Goal: Task Accomplishment & Management: Complete application form

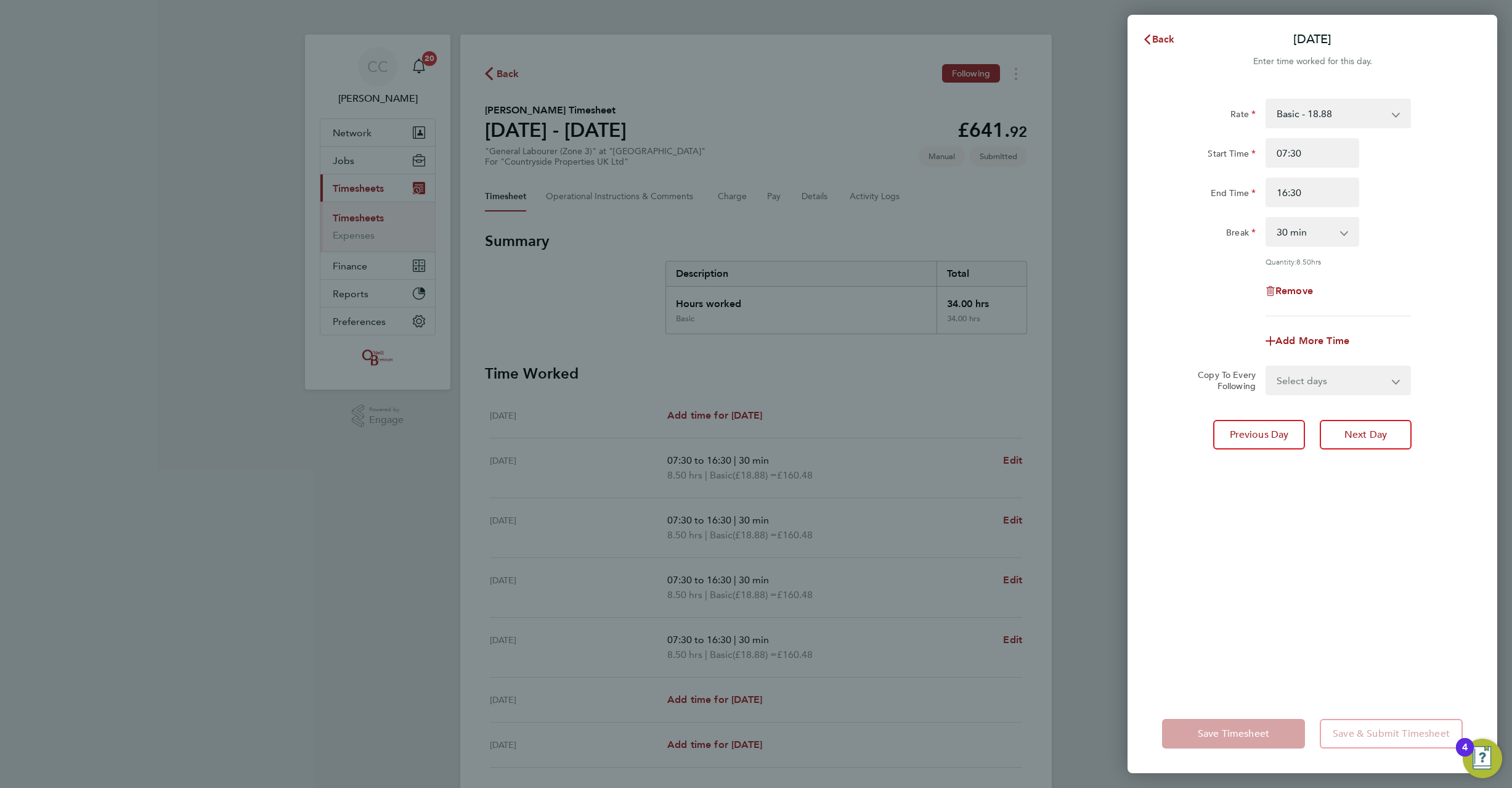
select select "30"
click at [1164, 43] on span "Back" at bounding box center [1164, 39] width 23 height 12
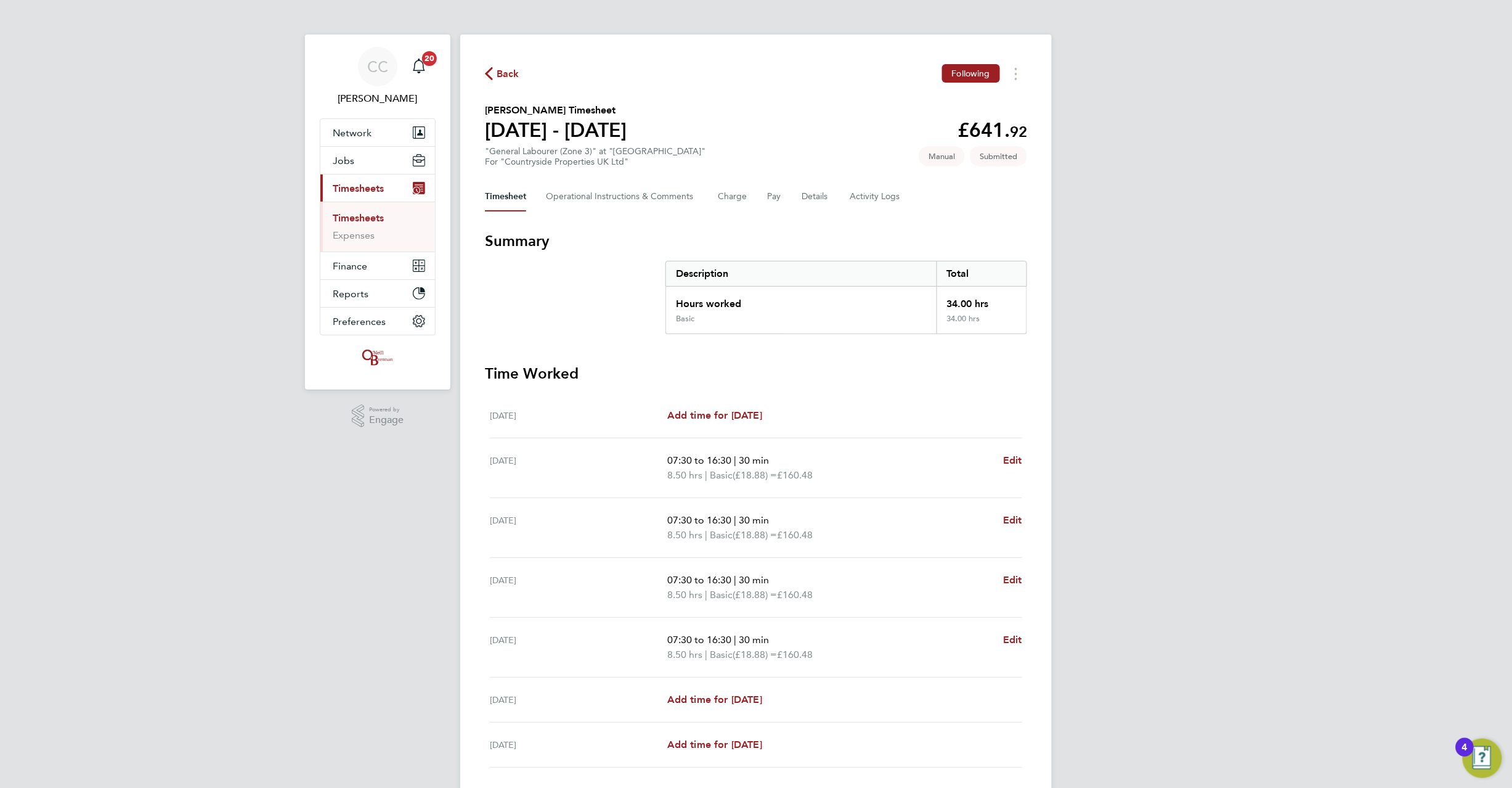
click at [510, 67] on span "Back" at bounding box center [508, 74] width 23 height 15
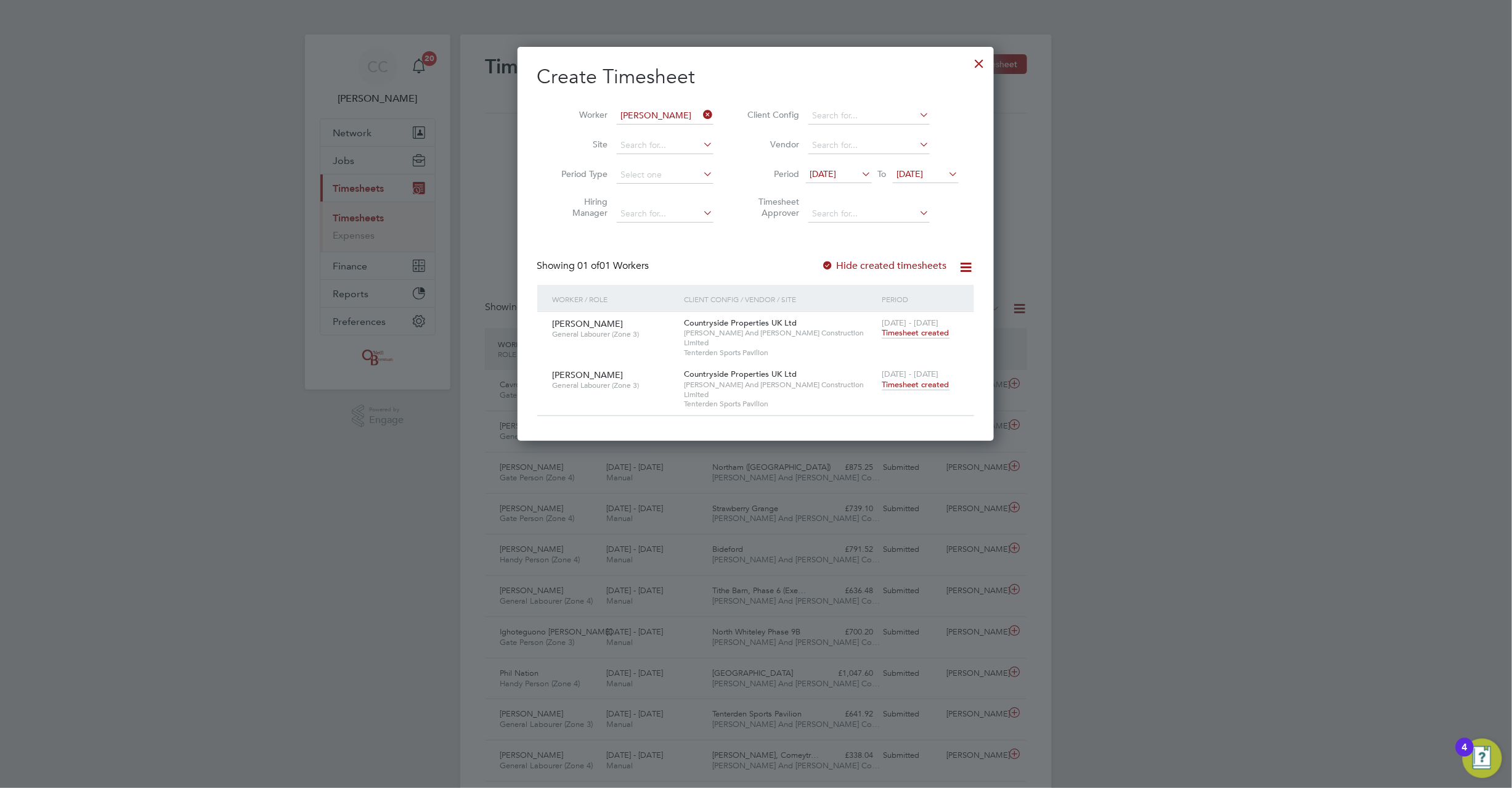
drag, startPoint x: 716, startPoint y: 110, endPoint x: 705, endPoint y: 114, distance: 11.7
click at [712, 111] on li "Worker [PERSON_NAME]" at bounding box center [634, 116] width 192 height 30
click at [687, 110] on input at bounding box center [665, 116] width 97 height 17
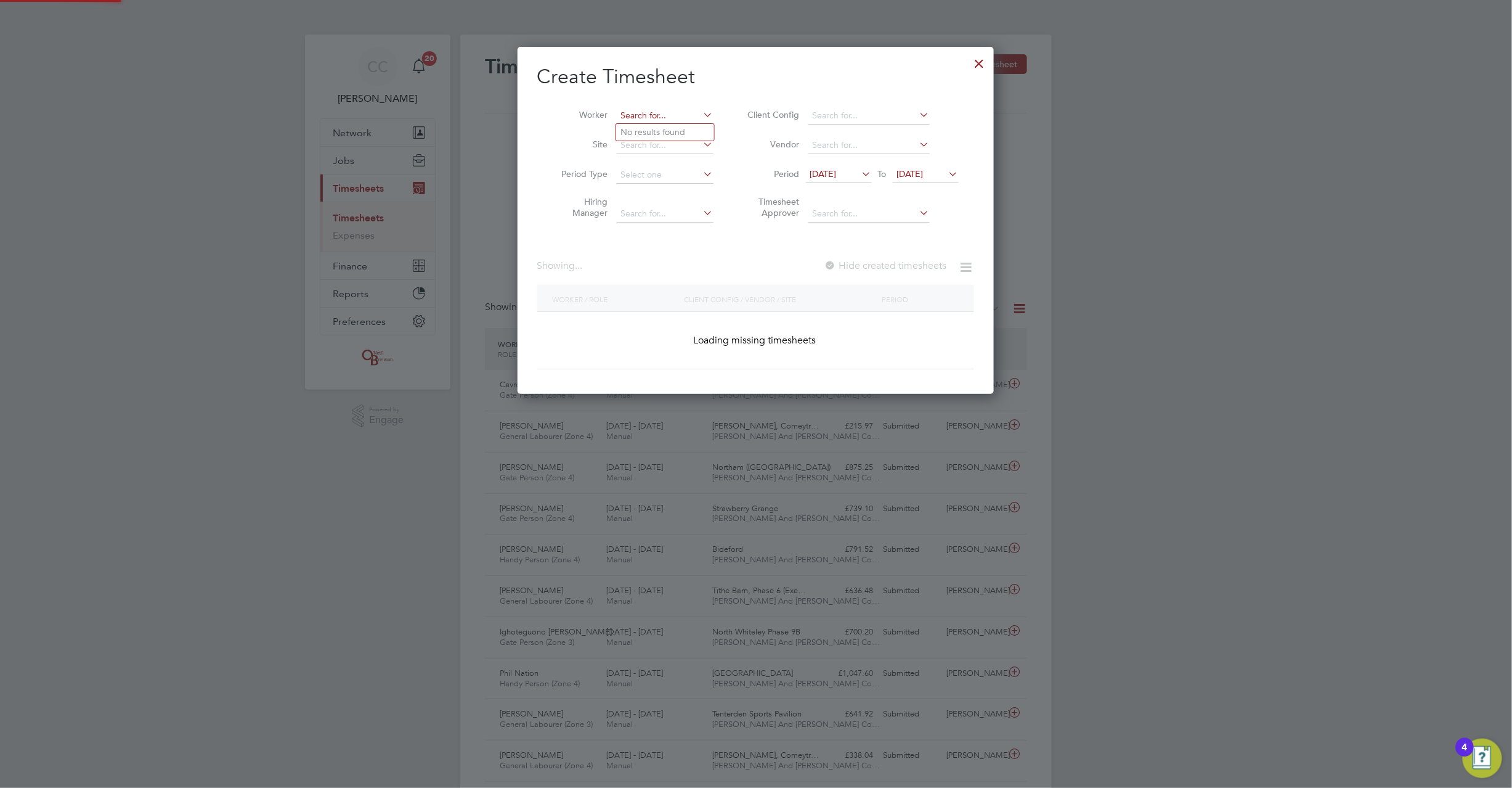
click at [683, 110] on input at bounding box center [665, 116] width 97 height 17
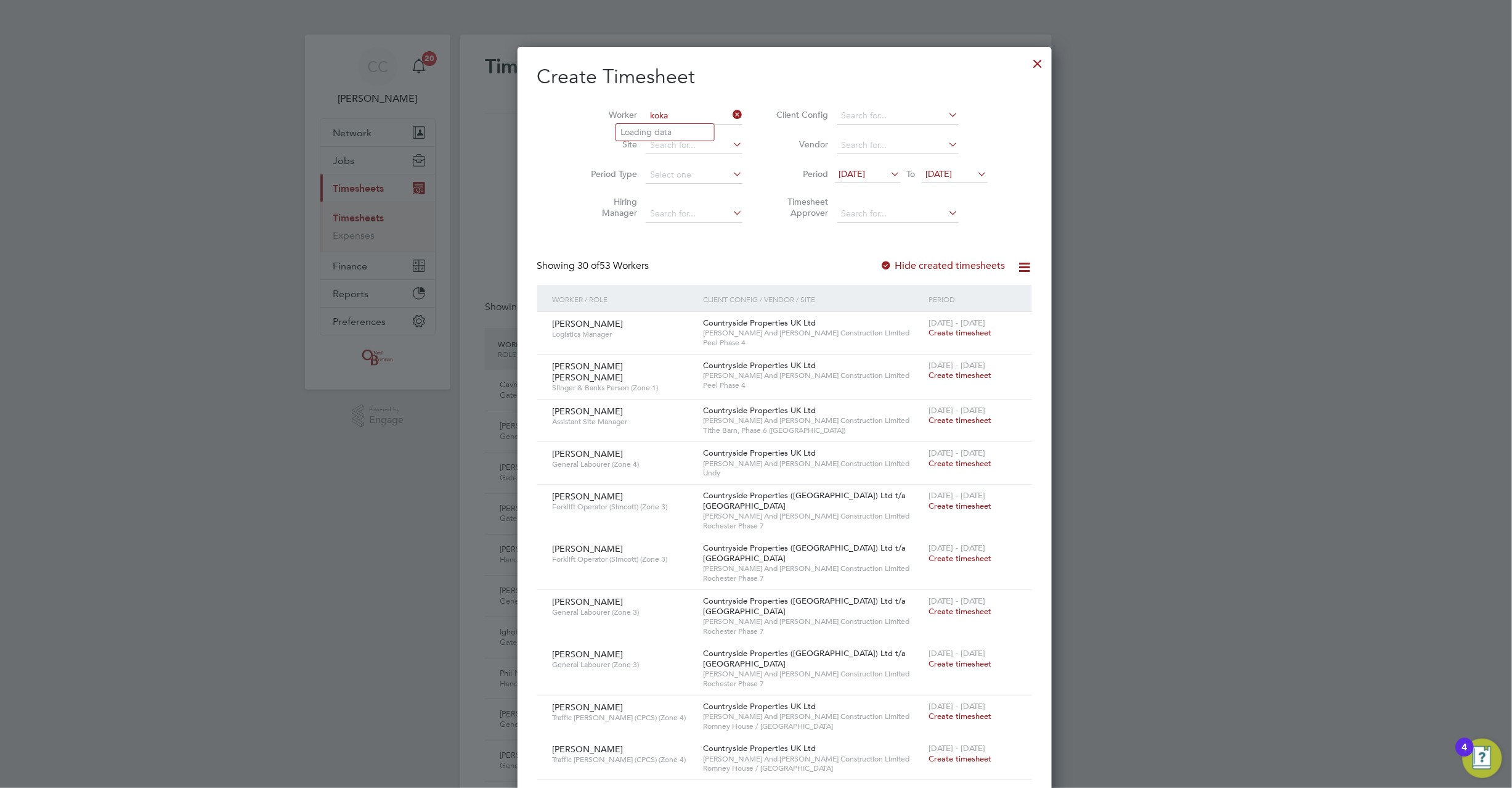
type input "koka"
click at [646, 111] on input at bounding box center [693, 116] width 97 height 17
click at [648, 134] on li "[PERSON_NAME]" at bounding box center [665, 132] width 98 height 16
type input "[PERSON_NAME]"
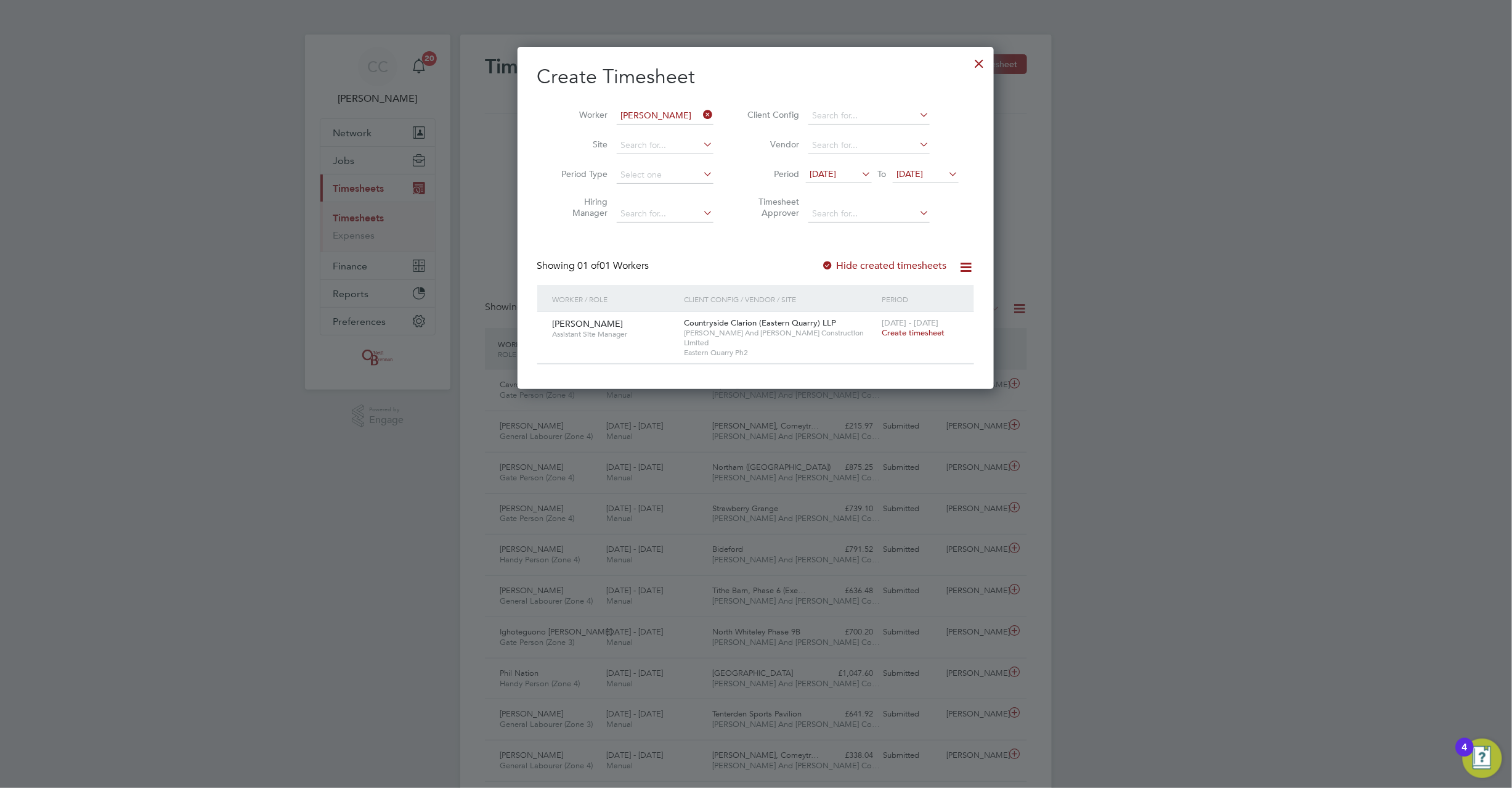
click at [701, 112] on icon at bounding box center [701, 115] width 0 height 17
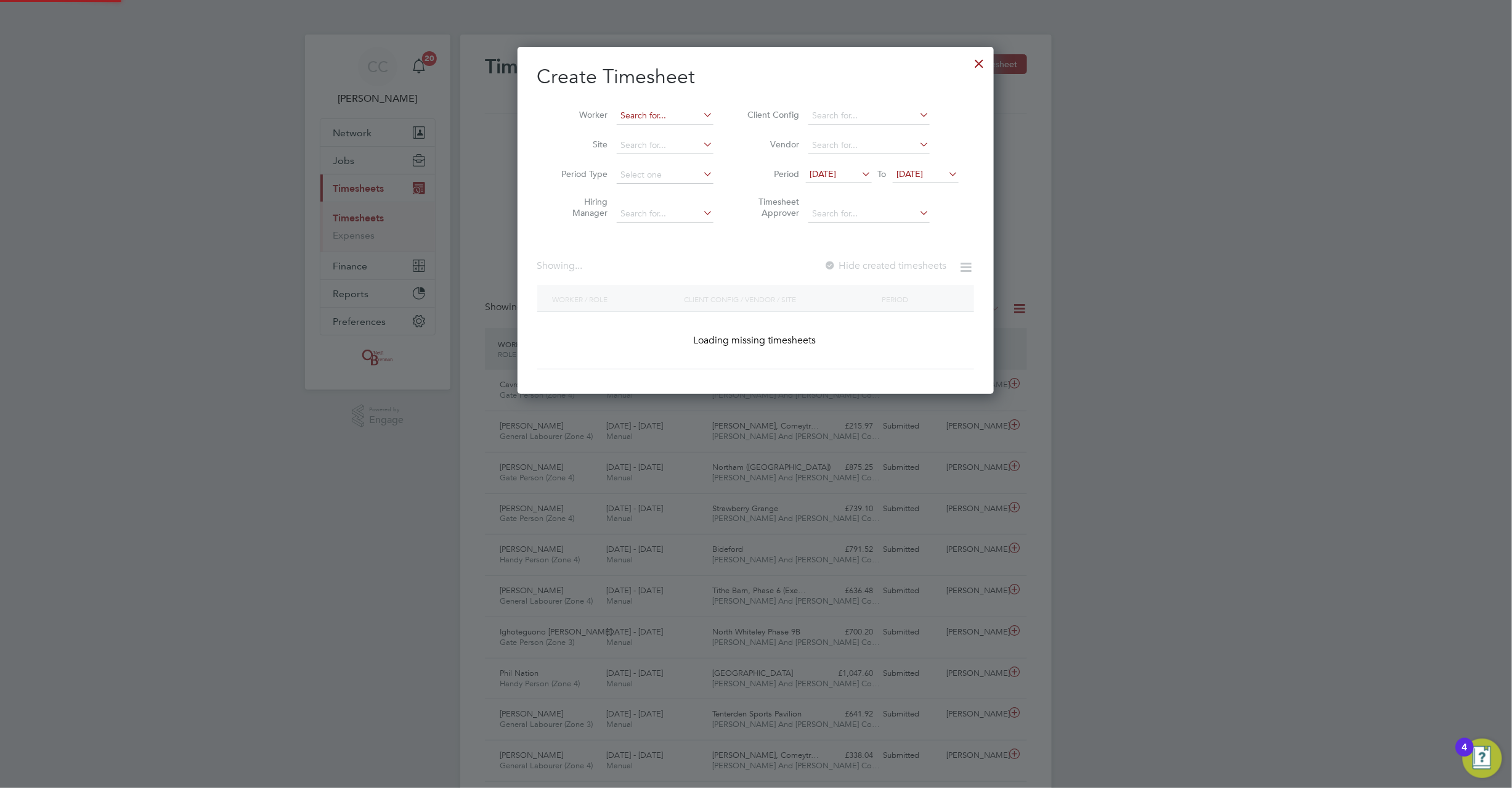
scroll to position [348, 477]
click at [691, 111] on input at bounding box center [665, 116] width 97 height 17
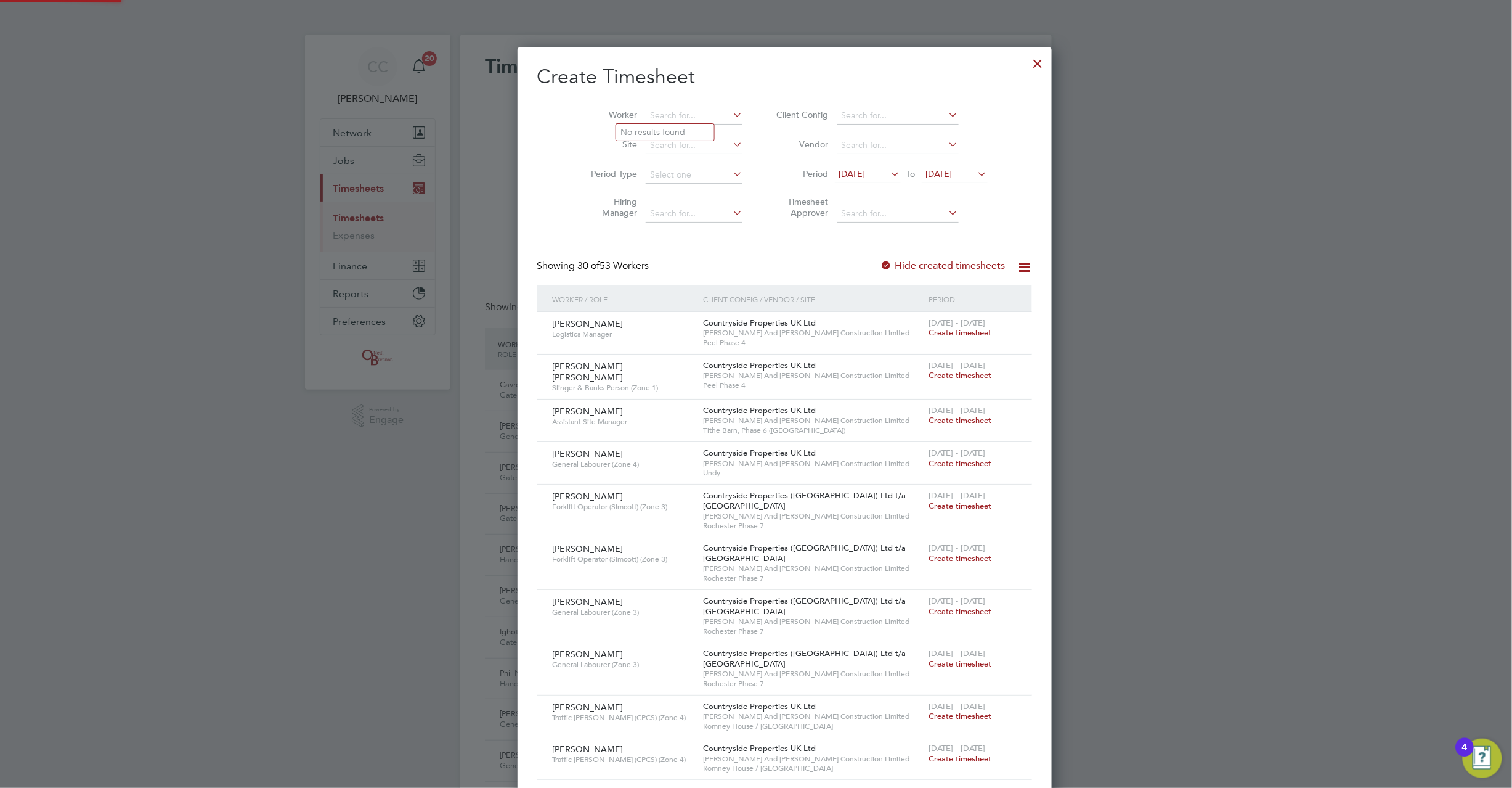
scroll to position [2164, 477]
type input "[PERSON_NAME]"
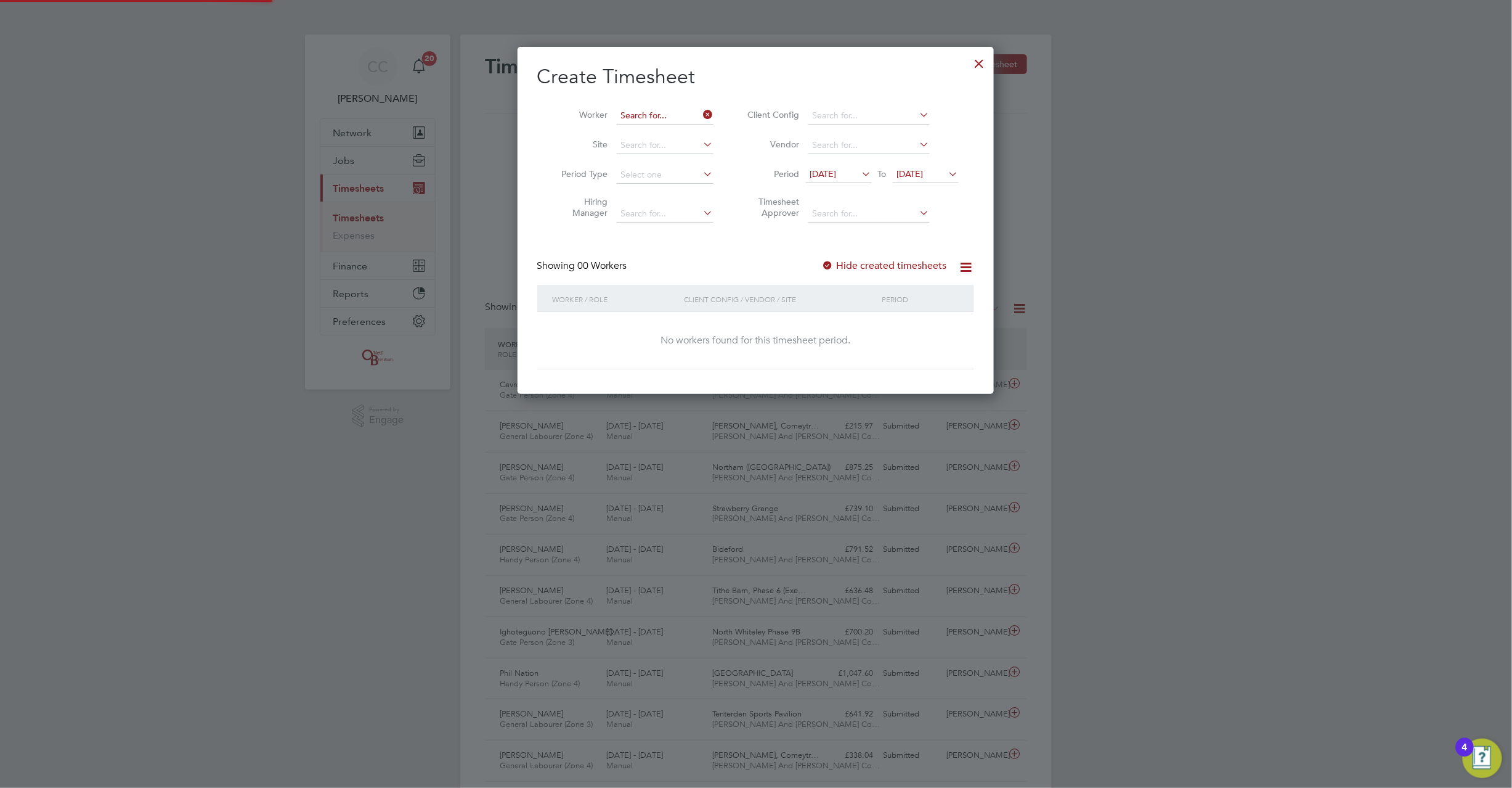
scroll to position [348, 477]
click at [657, 109] on input at bounding box center [665, 116] width 97 height 17
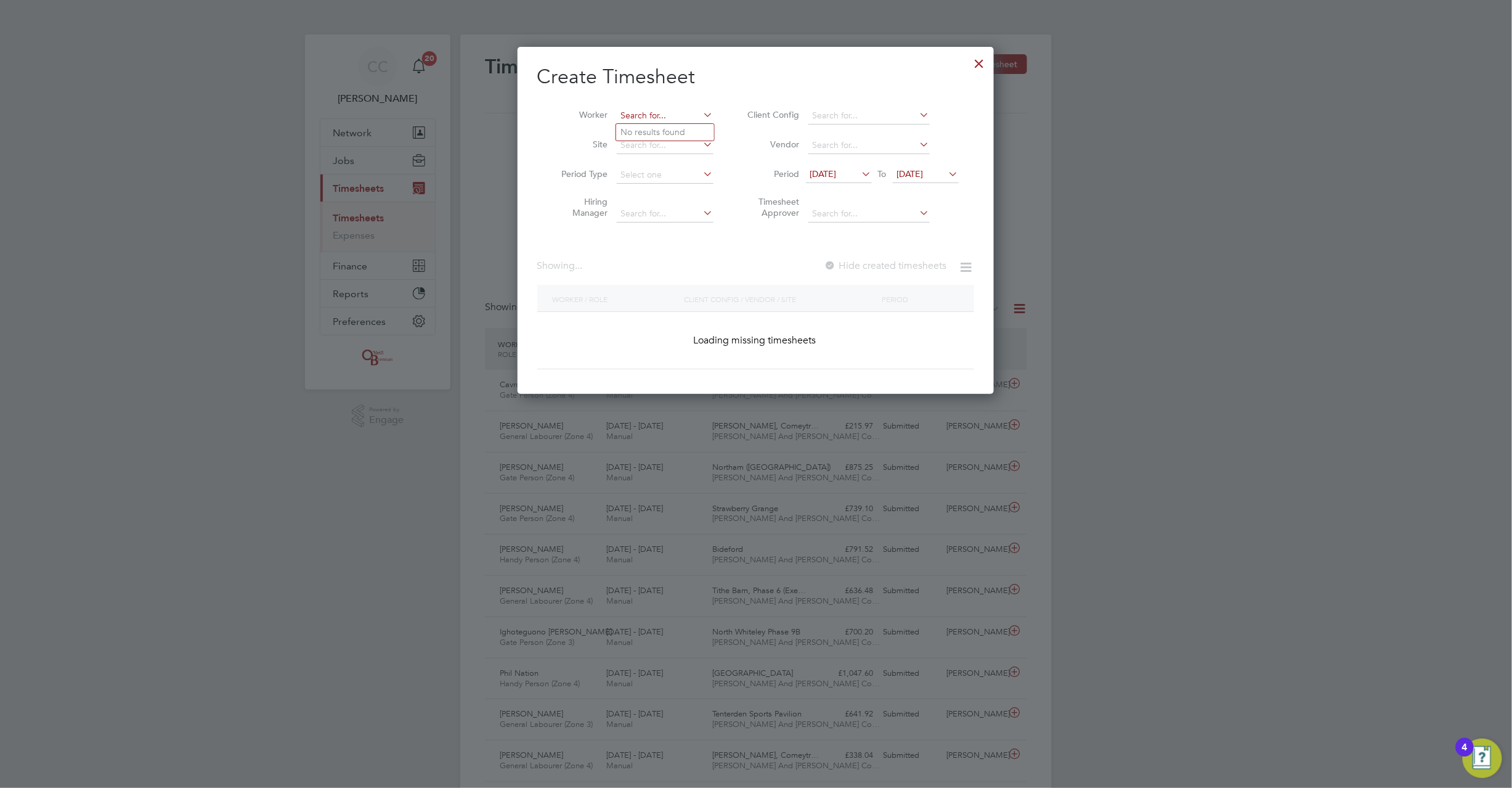
scroll to position [2164, 477]
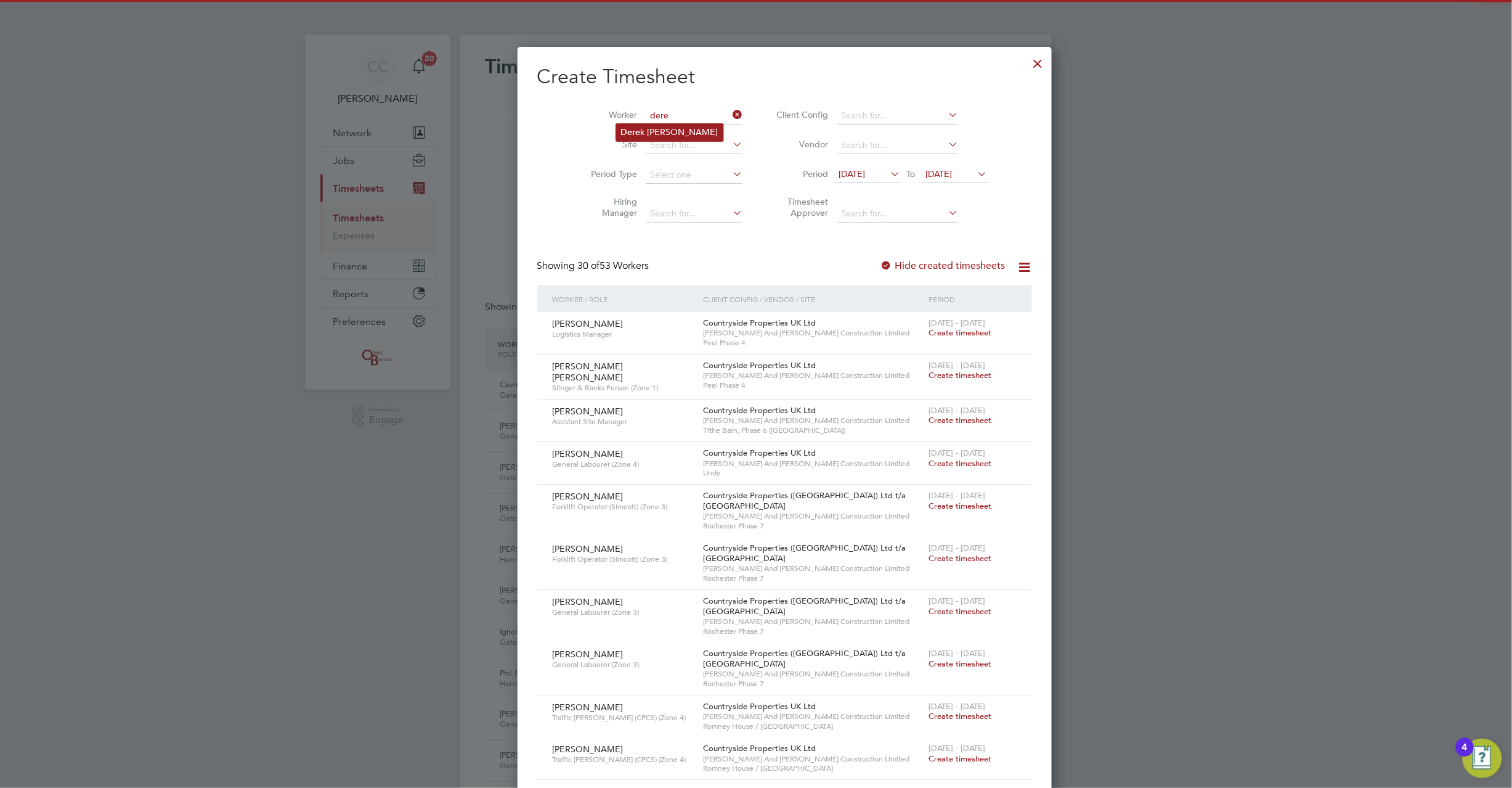
click at [667, 131] on li "Dere k [PERSON_NAME]" at bounding box center [670, 132] width 107 height 16
type input "[PERSON_NAME]"
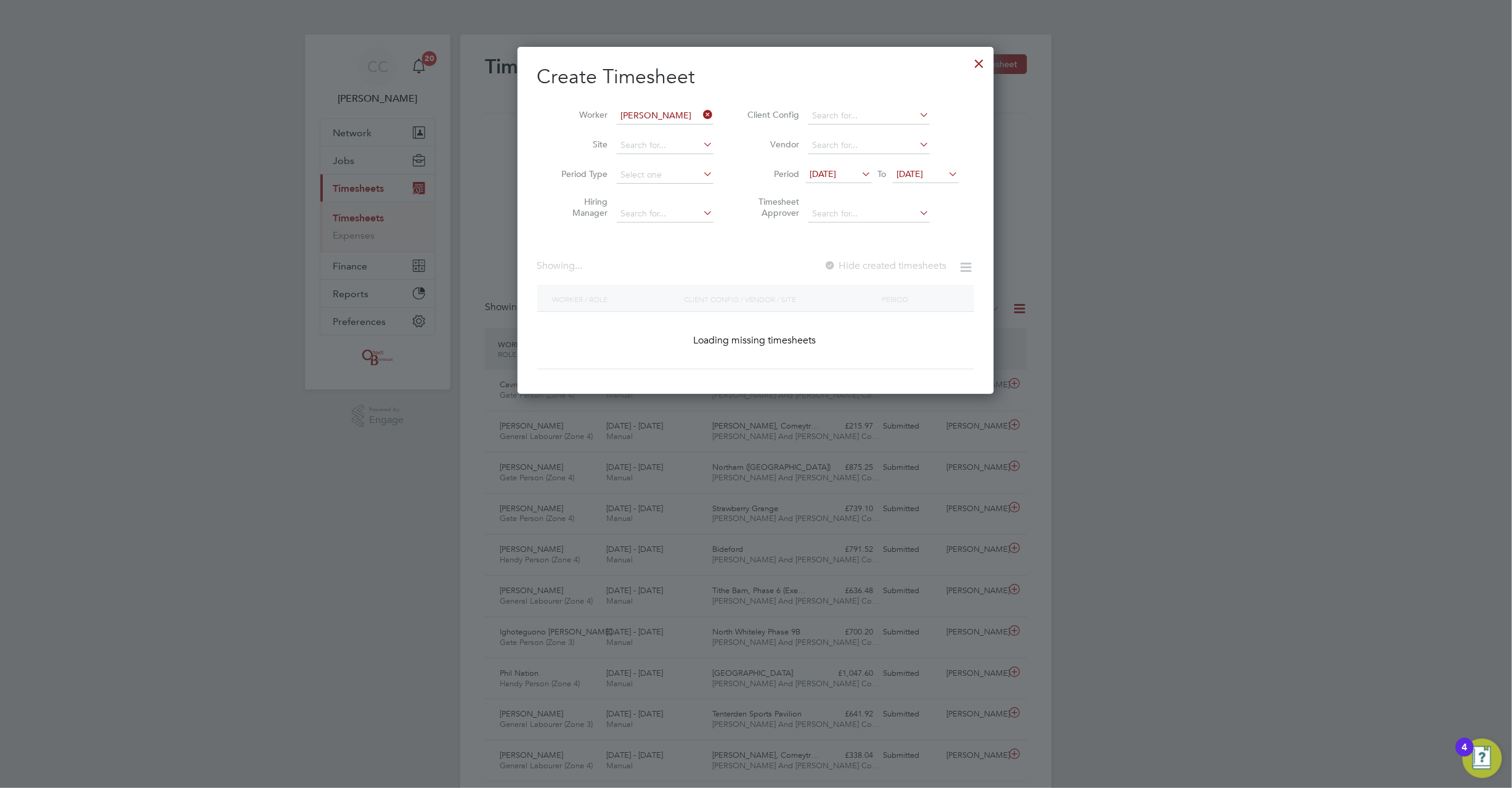
scroll to position [333, 477]
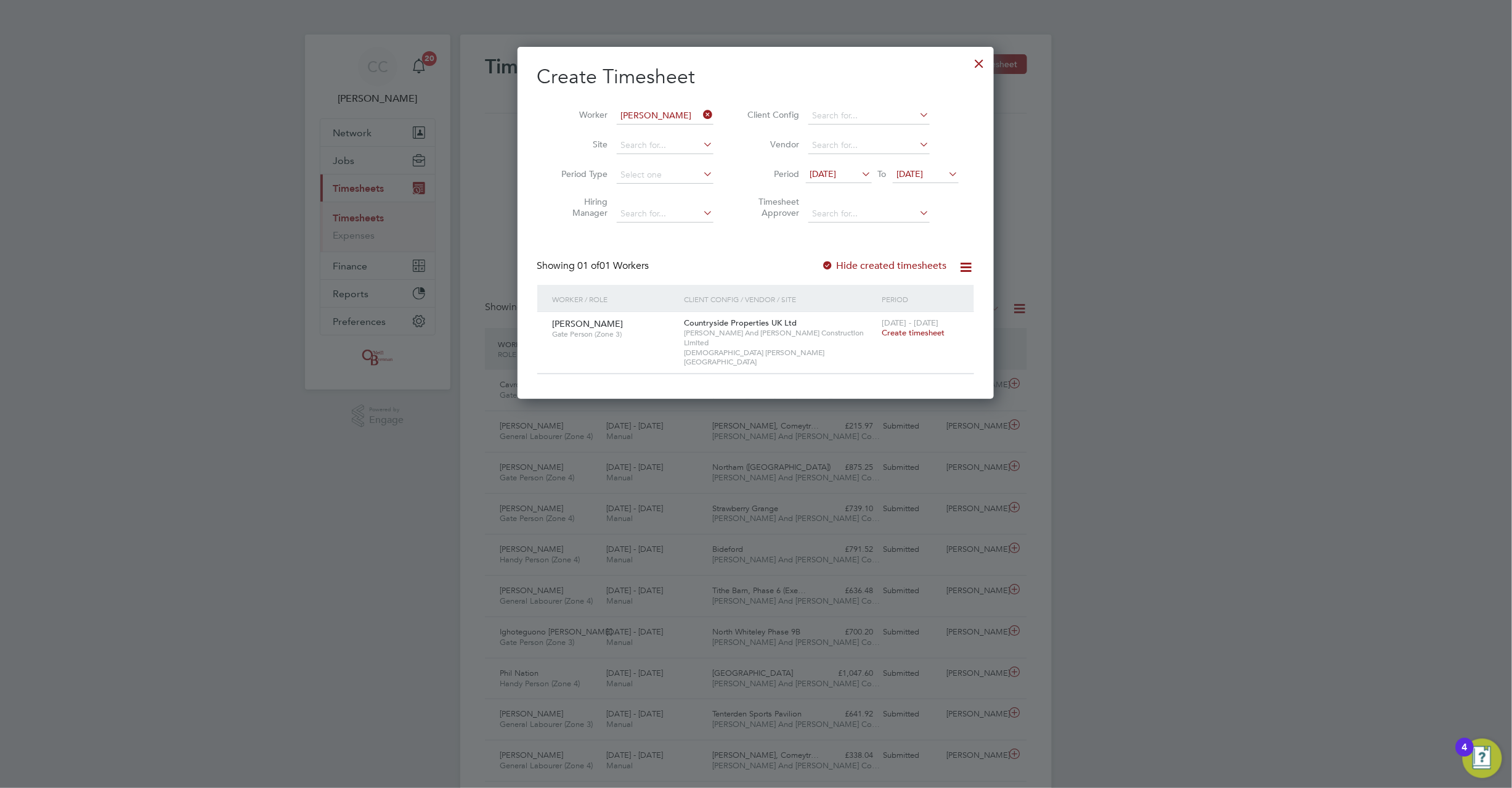
click at [928, 329] on span "Create timesheet" at bounding box center [914, 332] width 63 height 10
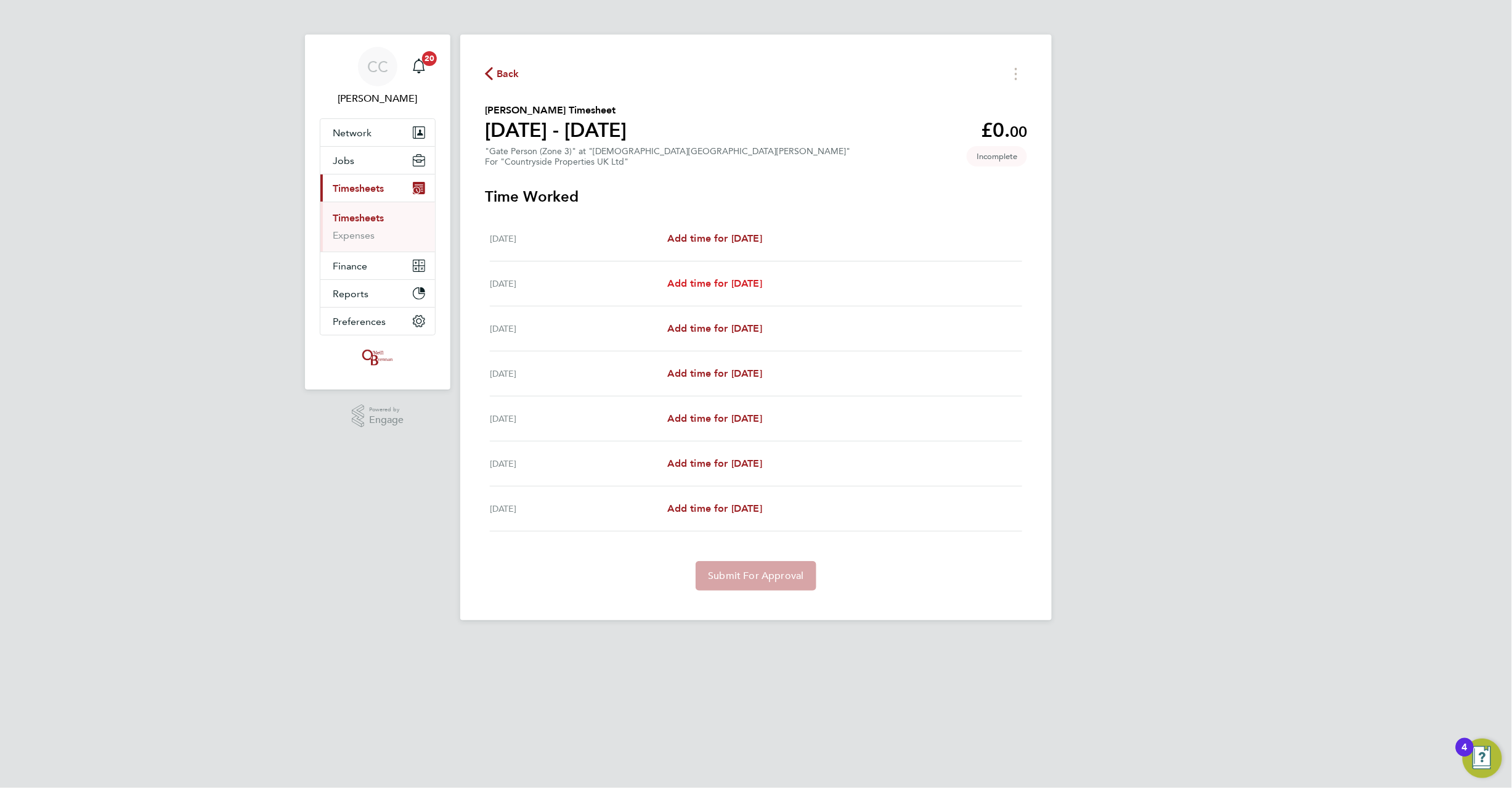
click at [742, 279] on span "Add time for [DATE]" at bounding box center [715, 284] width 95 height 12
select select "30"
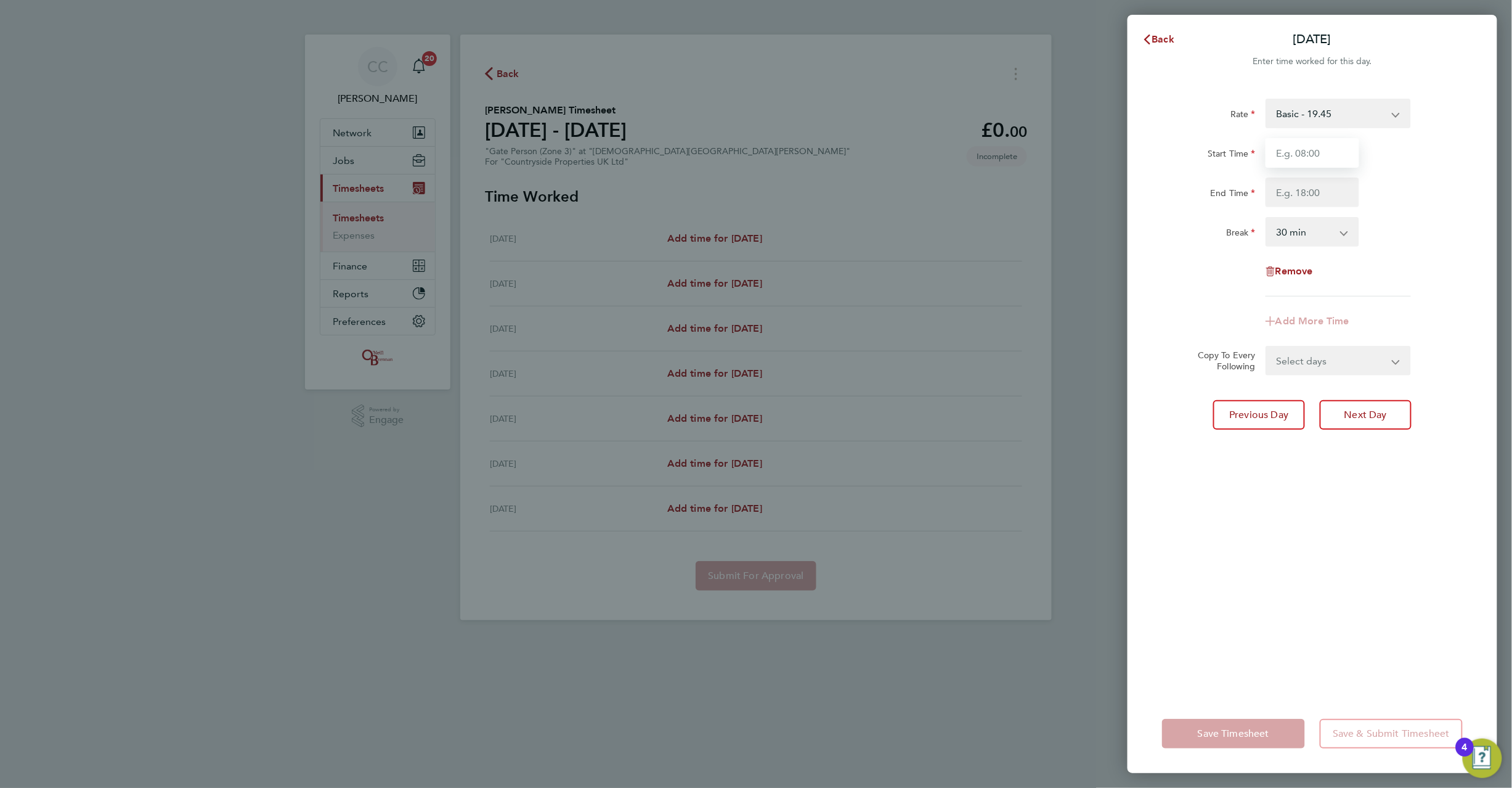
click at [1304, 156] on input "Start Time" at bounding box center [1313, 152] width 93 height 30
type input "08:00"
click at [1319, 186] on input "End Time" at bounding box center [1313, 192] width 93 height 30
type input "17:00"
click at [1288, 230] on select "0 min 15 min 30 min 45 min 60 min 75 min 90 min" at bounding box center [1305, 232] width 76 height 27
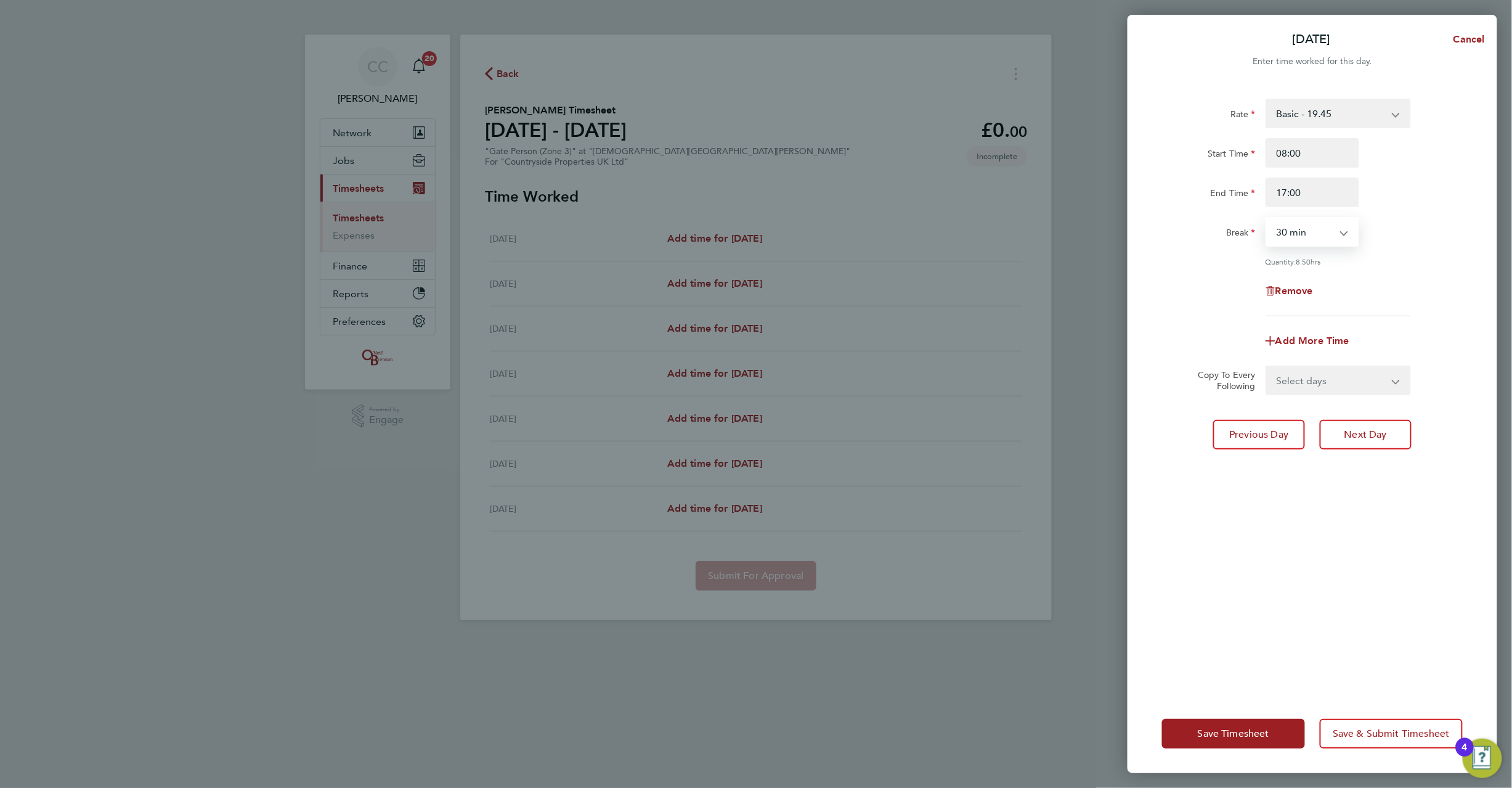
select select "0"
click at [1267, 218] on select "0 min 15 min 30 min 45 min 60 min 75 min 90 min" at bounding box center [1305, 232] width 76 height 27
click at [1438, 238] on div "Break 0 min 15 min 30 min 45 min 60 min 75 min 90 min" at bounding box center [1313, 231] width 311 height 30
click at [1324, 376] on select "Select days Day Weekday (Mon-Fri) Weekend (Sat-Sun) [DATE] [DATE] [DATE] [DATE]…" at bounding box center [1331, 380] width 129 height 27
select select "WEEKDAY"
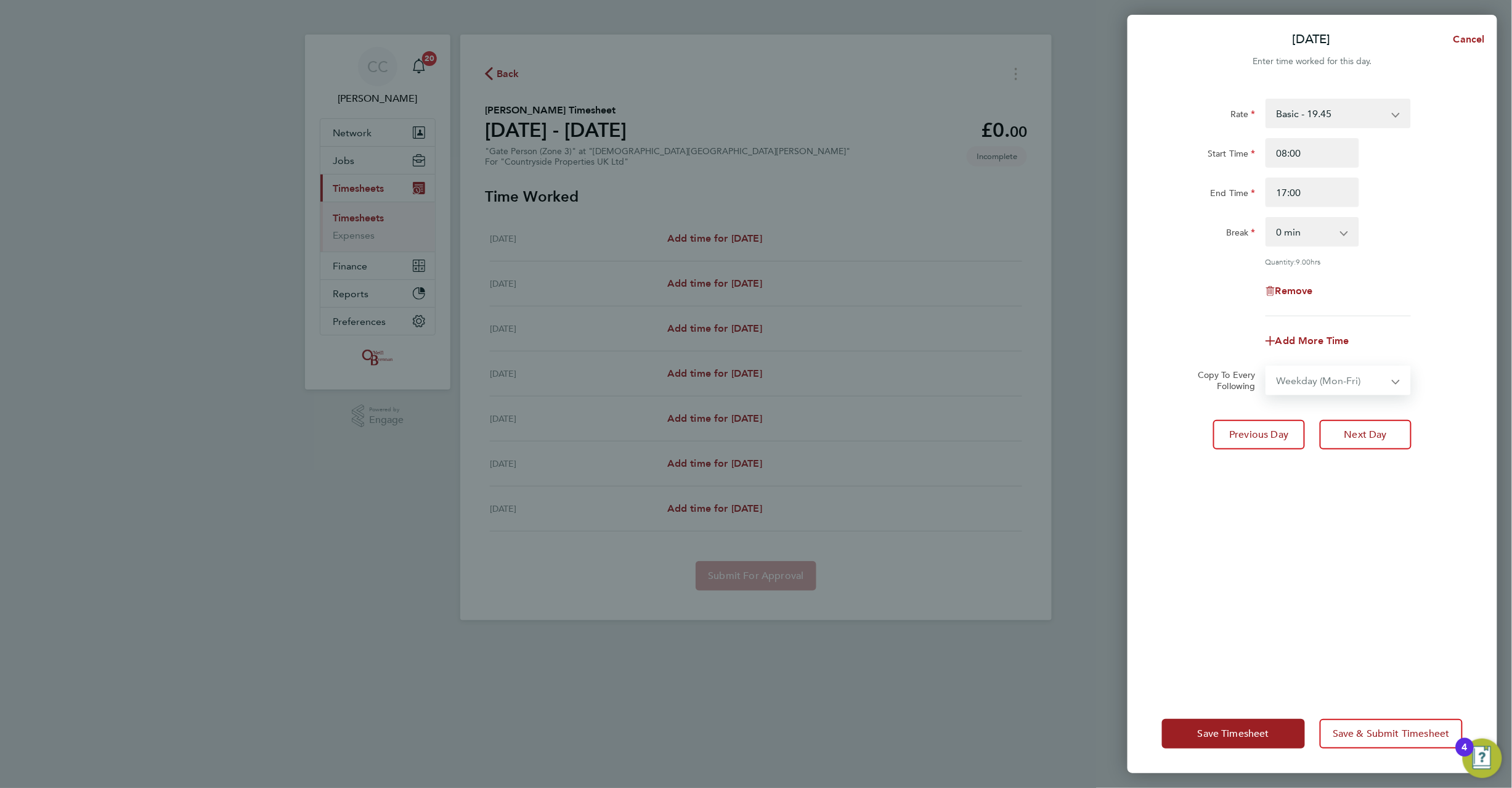
click at [1267, 367] on select "Select days Day Weekday (Mon-Fri) Weekend (Sat-Sun) [DATE] [DATE] [DATE] [DATE]…" at bounding box center [1331, 380] width 129 height 27
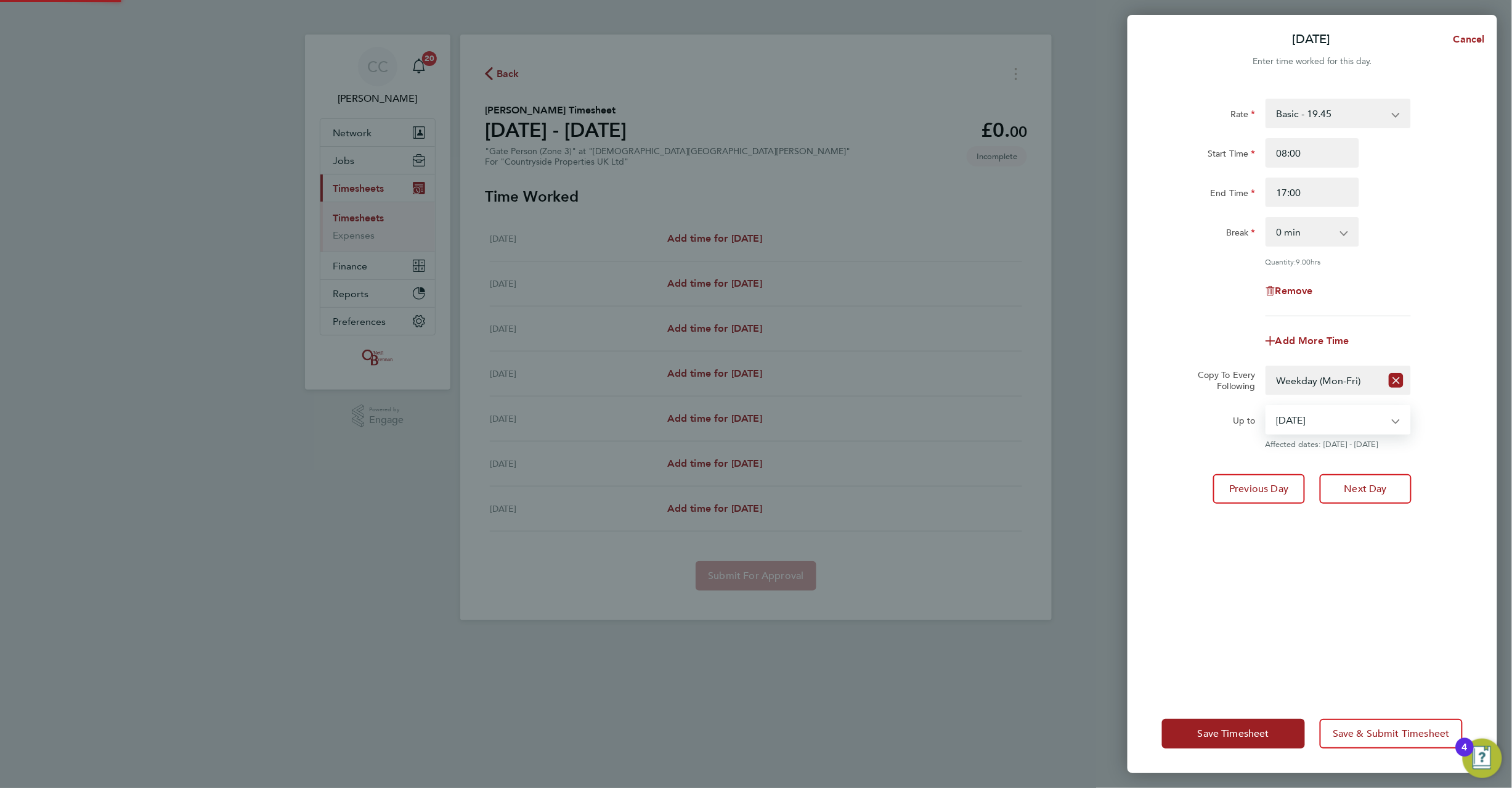
drag, startPoint x: 1325, startPoint y: 415, endPoint x: 1318, endPoint y: 422, distance: 9.9
click at [1324, 415] on select "[DATE] [DATE] [DATE] [DATE] [DATE]" at bounding box center [1331, 420] width 128 height 27
select select "[DATE]"
click at [1267, 406] on select "[DATE] [DATE] [DATE] [DATE] [DATE]" at bounding box center [1331, 420] width 128 height 27
click at [1246, 724] on button "Save Timesheet" at bounding box center [1234, 733] width 143 height 30
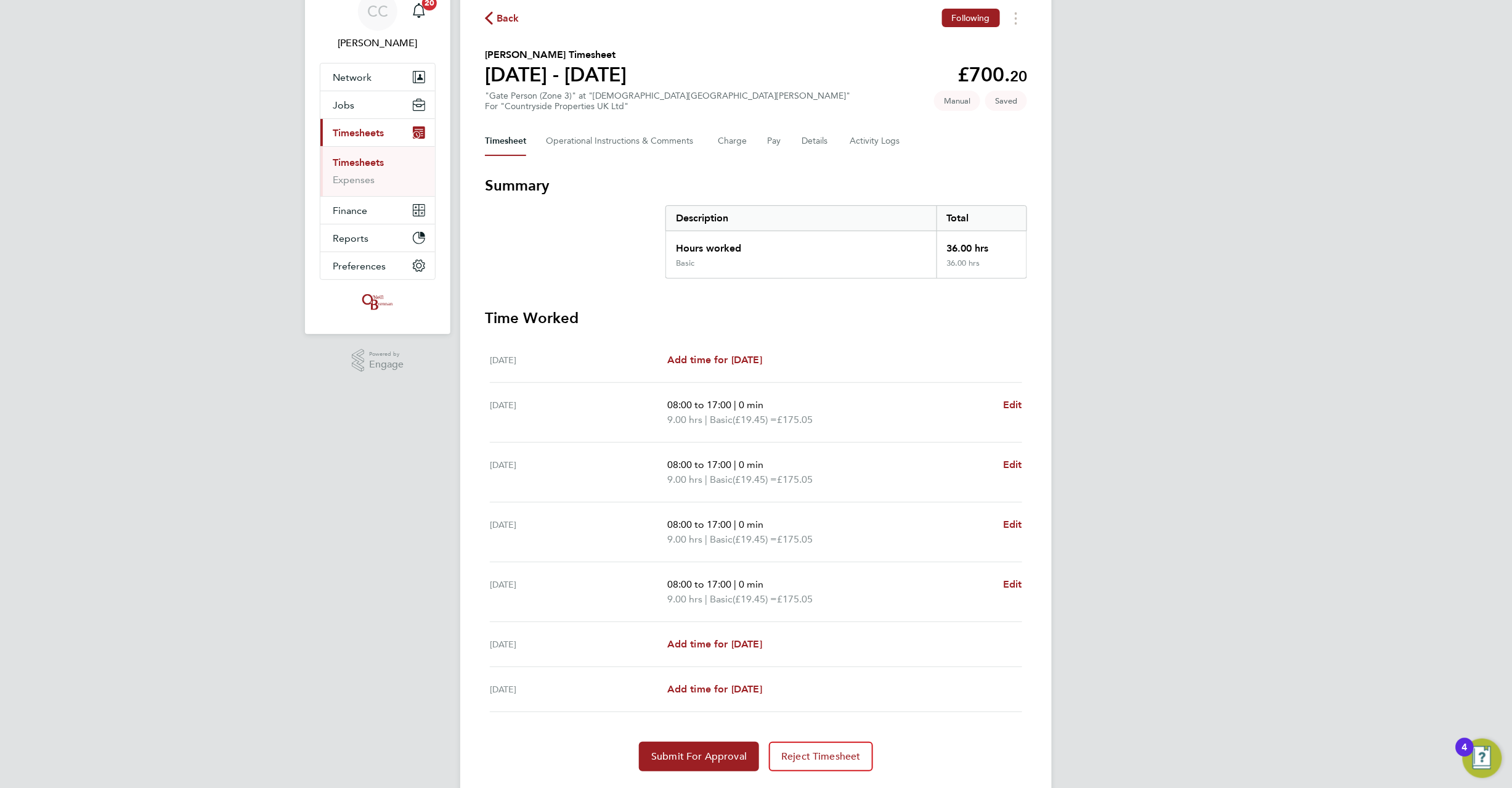
scroll to position [89, 0]
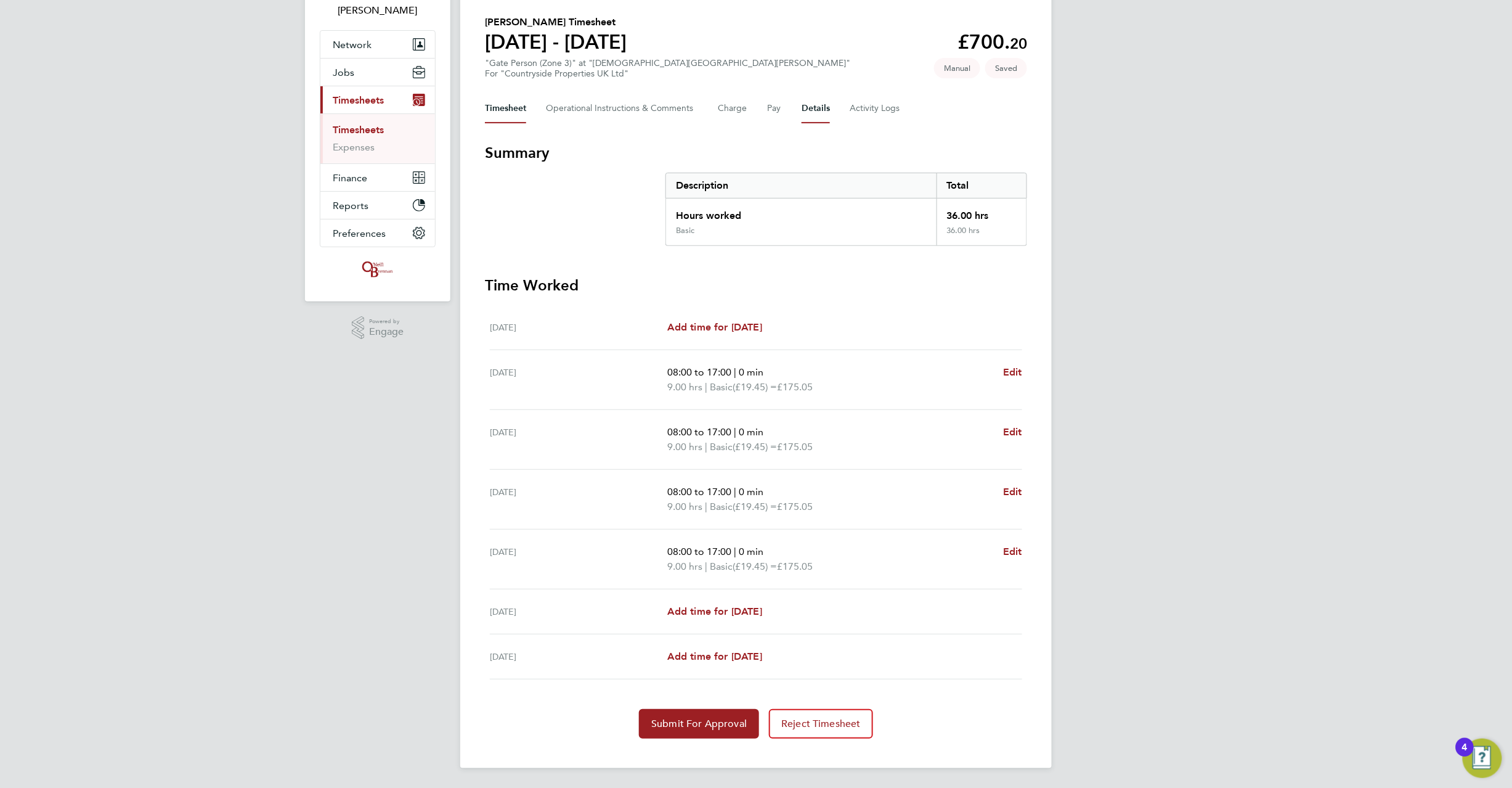
click at [810, 107] on button "Details" at bounding box center [816, 108] width 28 height 30
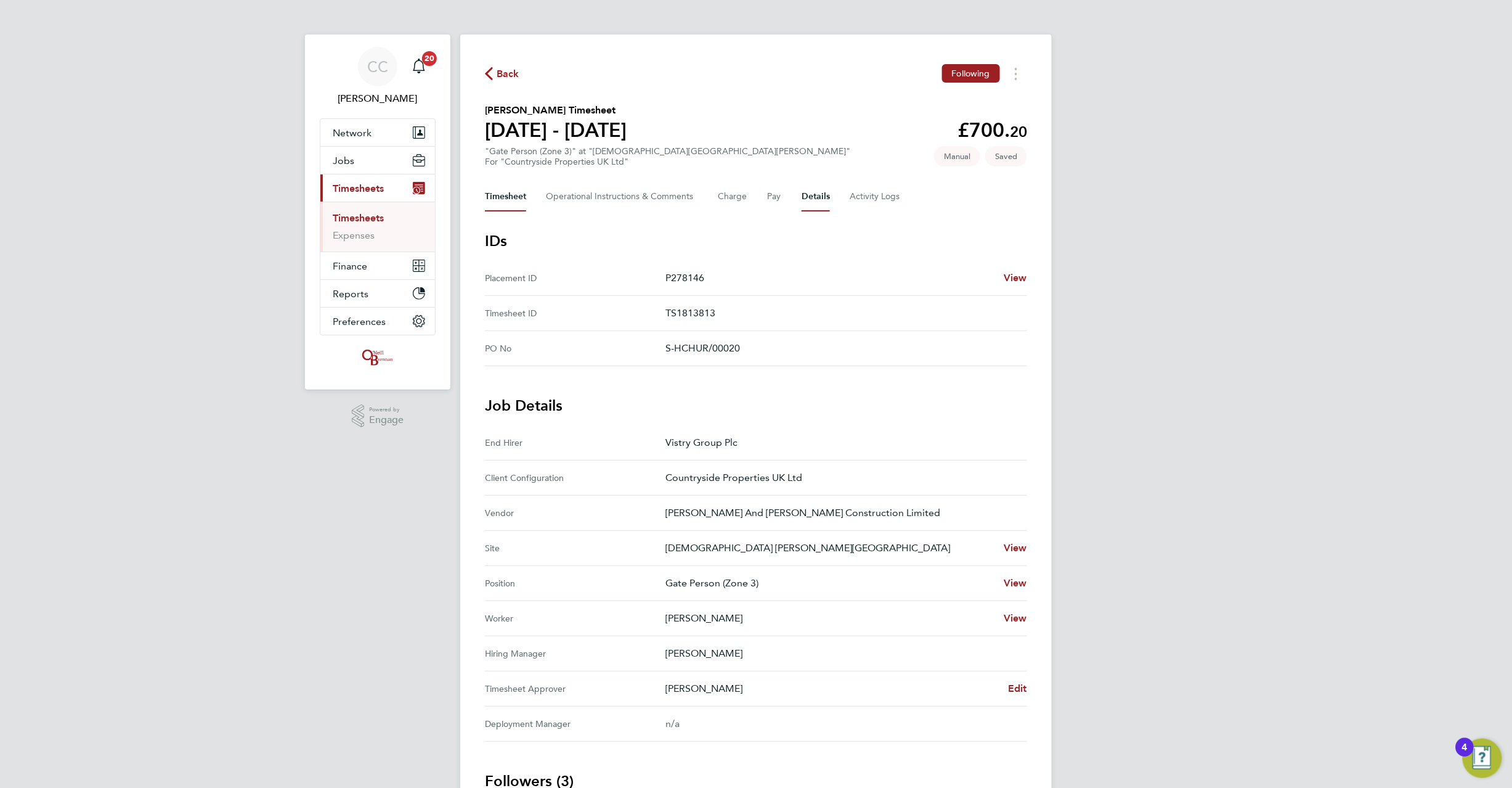
click at [501, 194] on button "Timesheet" at bounding box center [506, 196] width 41 height 30
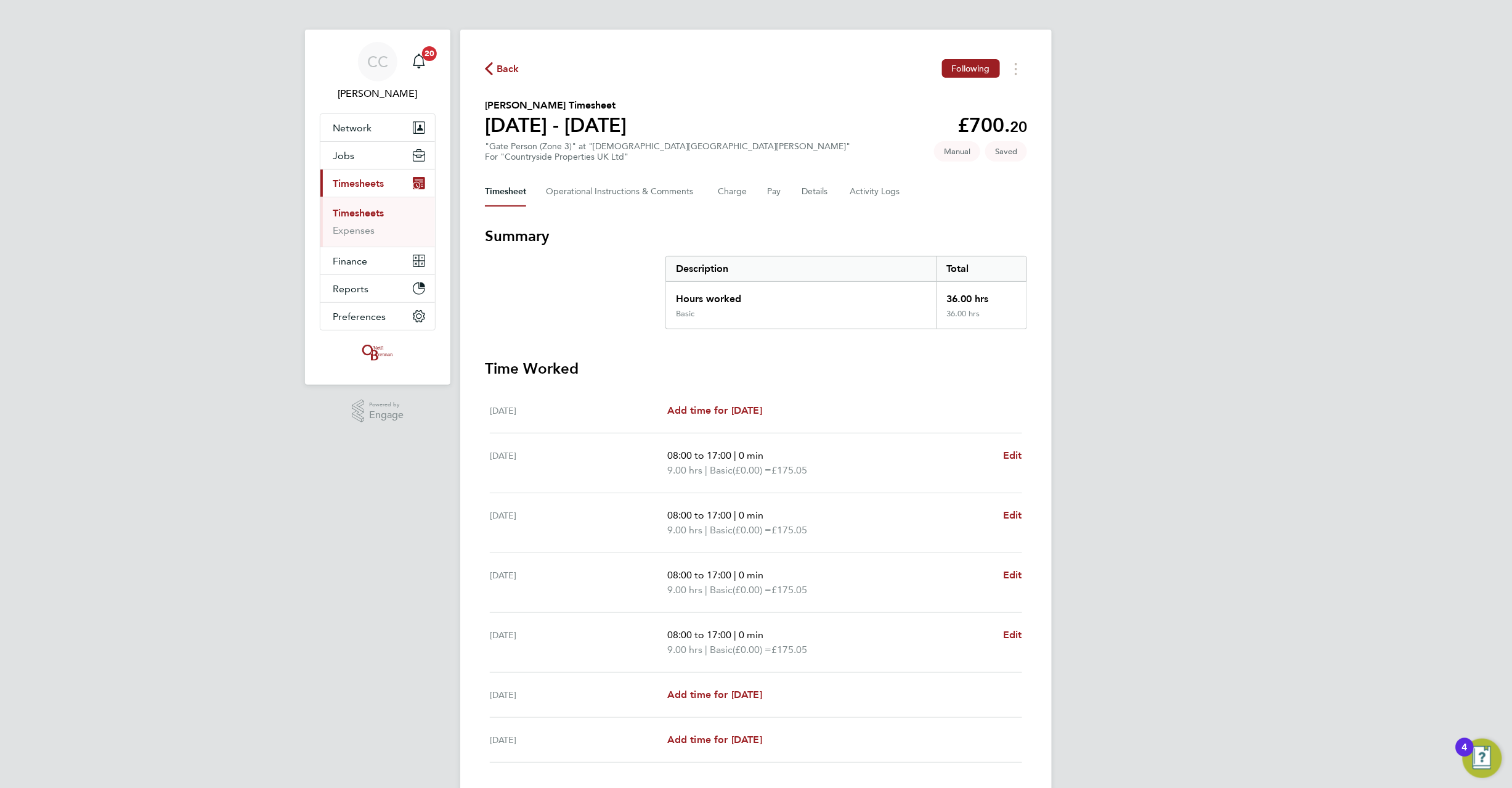
scroll to position [89, 0]
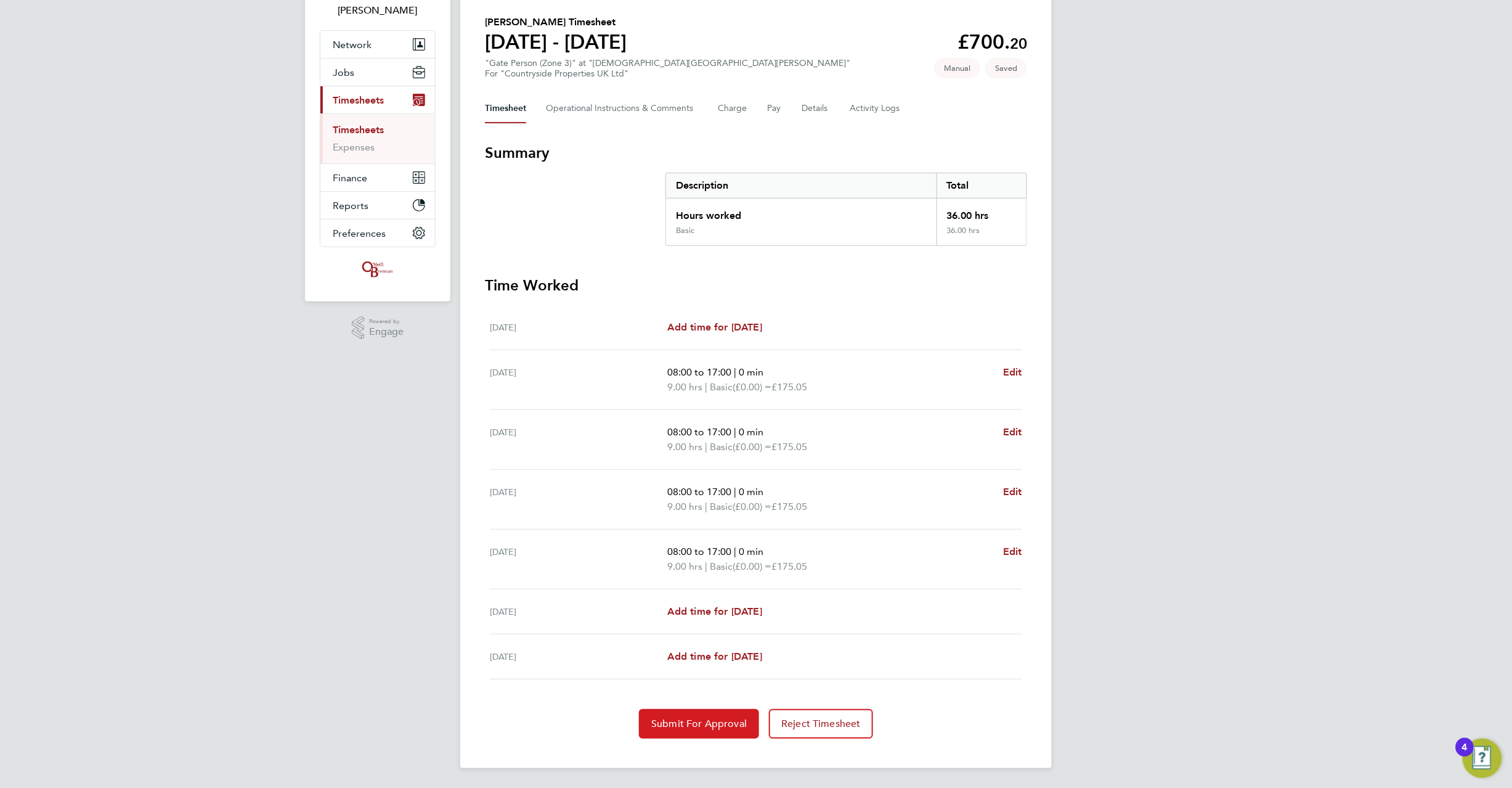
click at [679, 724] on span "Submit For Approval" at bounding box center [699, 724] width 96 height 12
